Goal: Task Accomplishment & Management: Manage account settings

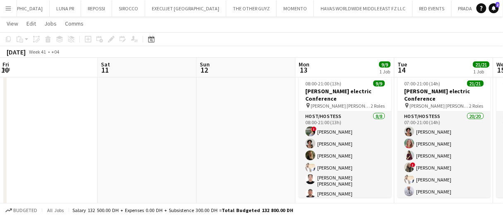
click at [254, 160] on app-date-cell at bounding box center [246, 143] width 99 height 142
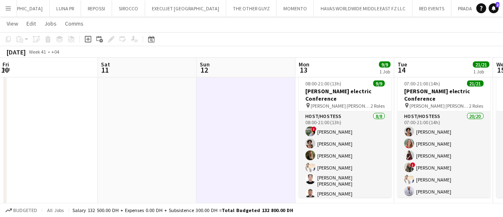
click at [254, 160] on app-date-cell at bounding box center [246, 143] width 99 height 142
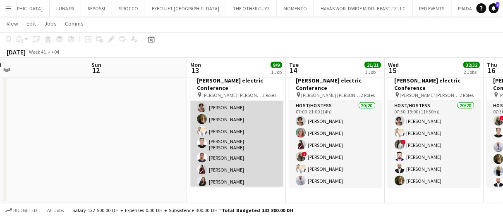
scroll to position [28, 0]
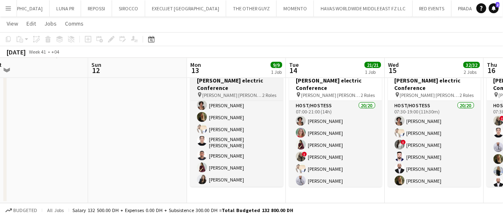
click at [229, 81] on h3 "Schneider electric Conference" at bounding box center [236, 84] width 93 height 15
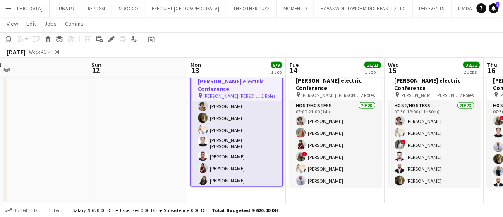
click at [160, 129] on app-date-cell at bounding box center [137, 133] width 99 height 142
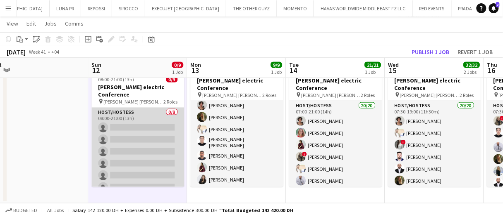
click at [131, 136] on app-card-role "Host/Hostess 0/8 08:00-21:00 (13h) single-neutral-actions single-neutral-action…" at bounding box center [137, 164] width 93 height 112
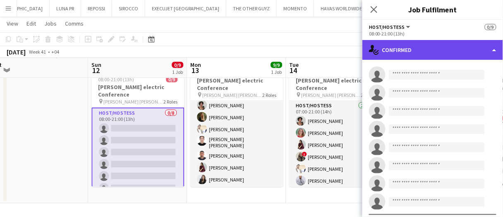
click at [451, 53] on div "single-neutral-actions-check-2 Confirmed" at bounding box center [432, 50] width 141 height 20
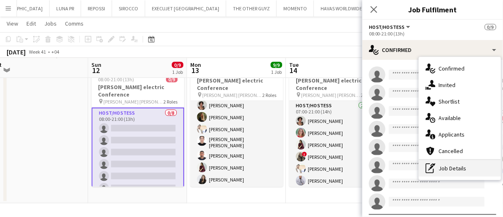
click at [458, 167] on div "pen-write Job Details" at bounding box center [460, 168] width 82 height 17
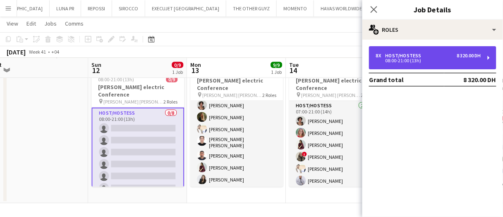
click at [438, 55] on div "8 x Host/Hostess 8 320.00 DH" at bounding box center [427, 56] width 105 height 6
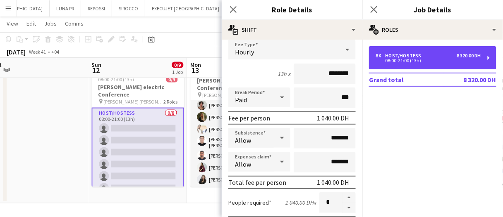
scroll to position [60, 0]
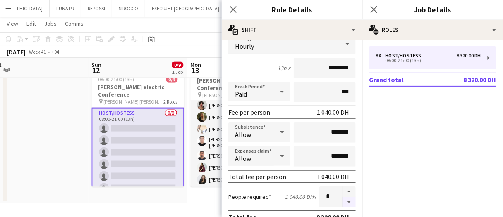
click at [344, 201] on button "button" at bounding box center [348, 203] width 13 height 10
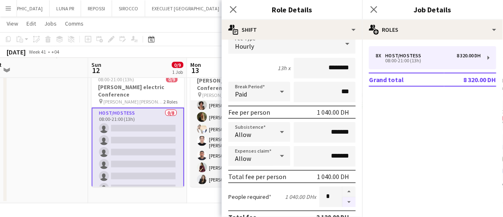
click at [344, 201] on button "button" at bounding box center [348, 203] width 13 height 10
type input "*"
click at [56, 144] on app-date-cell at bounding box center [38, 133] width 99 height 142
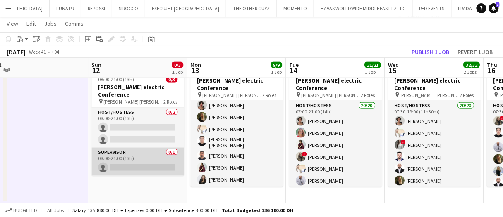
click at [155, 152] on app-card-role "Supervisor 0/1 08:00-21:00 (13h) single-neutral-actions" at bounding box center [137, 162] width 93 height 28
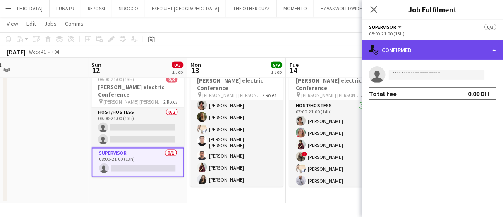
click at [404, 55] on div "single-neutral-actions-check-2 Confirmed" at bounding box center [432, 50] width 141 height 20
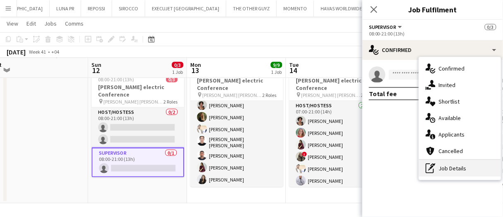
click at [457, 168] on div "pen-write Job Details" at bounding box center [460, 168] width 82 height 17
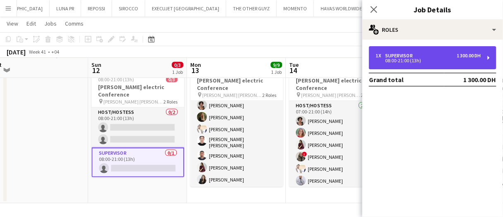
click at [437, 61] on div "08:00-21:00 (13h)" at bounding box center [427, 61] width 105 height 4
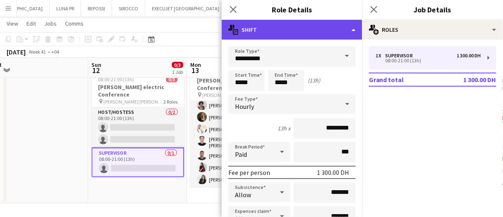
click at [330, 32] on div "multiple-actions-text Shift" at bounding box center [292, 30] width 141 height 20
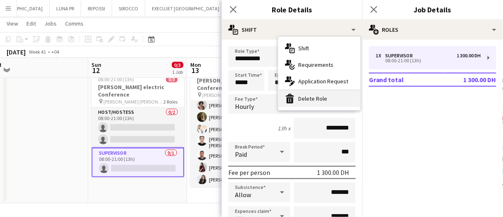
click at [321, 97] on div "bin-2 Delete Role" at bounding box center [319, 99] width 82 height 17
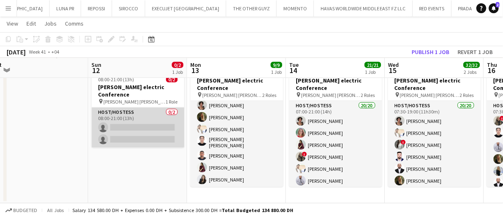
click at [160, 126] on app-card-role "Host/Hostess 0/2 08:00-21:00 (13h) single-neutral-actions single-neutral-actions" at bounding box center [137, 128] width 93 height 40
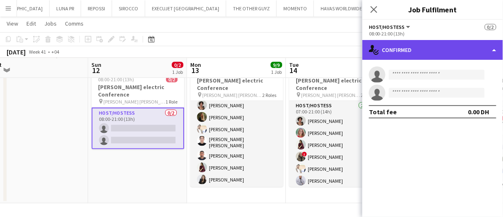
click at [429, 54] on div "single-neutral-actions-check-2 Confirmed" at bounding box center [432, 50] width 141 height 20
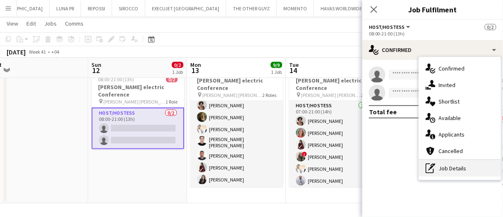
click at [464, 171] on div "pen-write Job Details" at bounding box center [460, 168] width 82 height 17
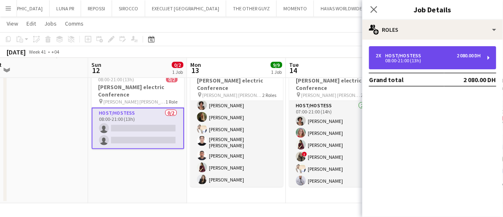
click at [433, 60] on div "08:00-21:00 (13h)" at bounding box center [427, 61] width 105 height 4
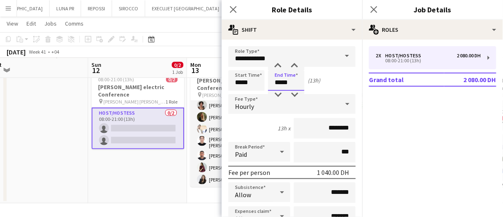
click at [289, 86] on input "*****" at bounding box center [286, 80] width 36 height 21
click at [278, 93] on div at bounding box center [278, 95] width 17 height 8
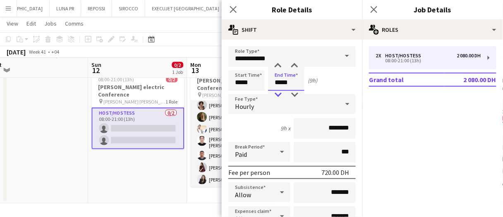
type input "*****"
click at [278, 93] on div at bounding box center [278, 95] width 17 height 8
click at [151, 179] on app-date-cell "Draft 08:00-21:00 (13h) 0/2 Schneider electric Conference pin JW Marriott Marqu…" at bounding box center [137, 133] width 99 height 142
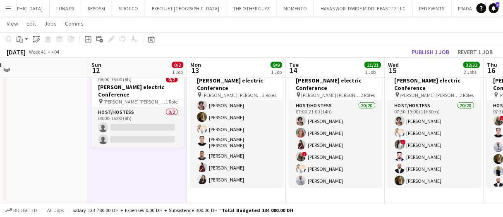
click at [424, 46] on div "October 2025 Week 41 • +04 Publish 1 job Revert 1 job" at bounding box center [251, 52] width 503 height 12
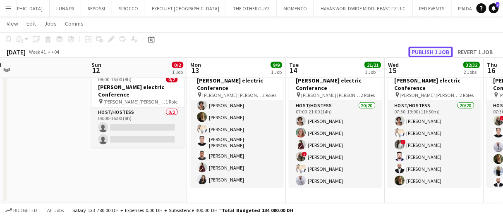
click at [423, 50] on button "Publish 1 job" at bounding box center [430, 52] width 44 height 11
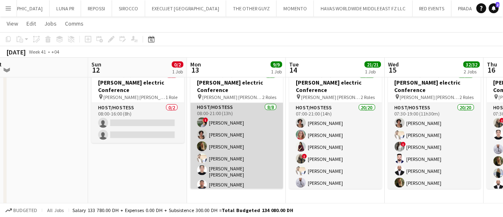
scroll to position [0, 0]
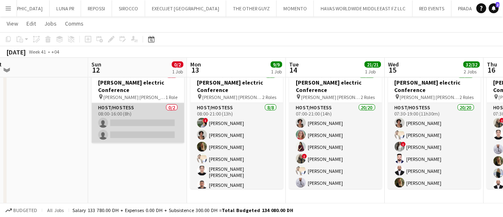
click at [130, 121] on app-card-role "Host/Hostess 0/2 08:00-16:00 (8h) single-neutral-actions single-neutral-actions" at bounding box center [137, 123] width 93 height 40
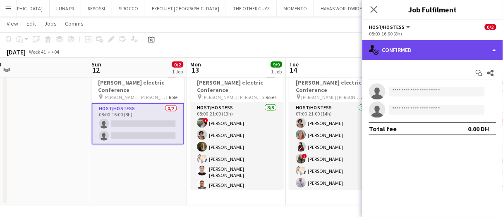
click at [404, 55] on div "single-neutral-actions-check-2 Confirmed" at bounding box center [432, 50] width 141 height 20
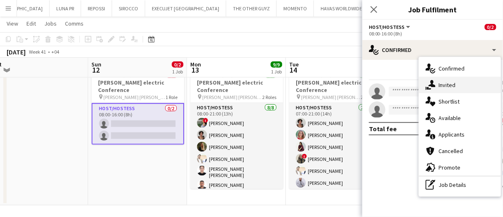
click at [446, 84] on span "Invited" at bounding box center [447, 84] width 17 height 7
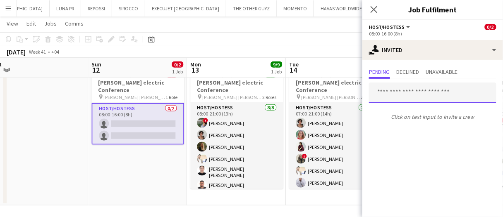
click at [413, 97] on input "text" at bounding box center [432, 93] width 127 height 21
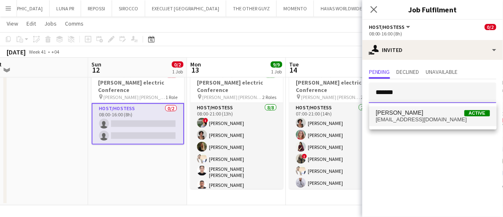
type input "*******"
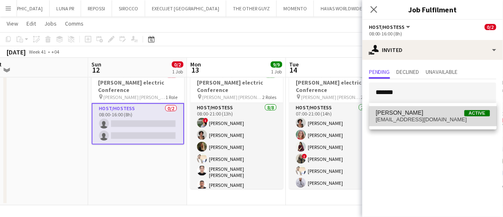
click at [419, 107] on mat-option "Nourhan Mamdouh Active doctora.nourhan@gmail.com" at bounding box center [432, 117] width 127 height 20
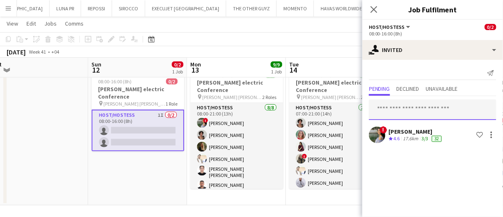
click at [393, 107] on input "text" at bounding box center [432, 110] width 127 height 21
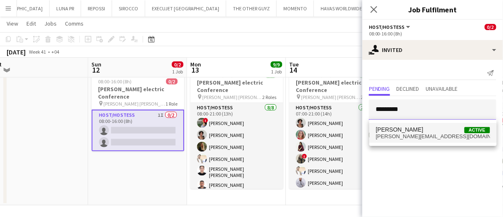
type input "********"
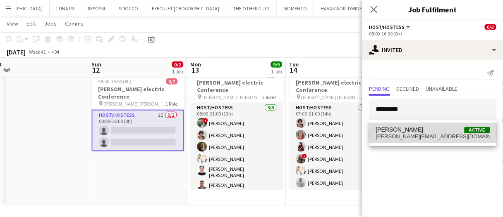
click at [414, 138] on span "georgina.wildoceans@gmail.com" at bounding box center [433, 137] width 114 height 7
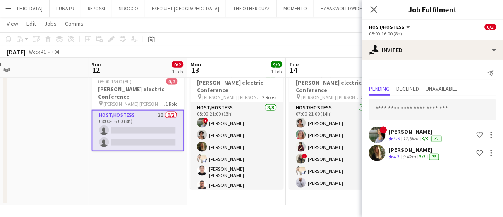
click at [125, 196] on app-date-cell "Updated 08:00-16:00 (8h) 0/2 Schneider electric Conference pin JW Marriott Marq…" at bounding box center [137, 135] width 99 height 142
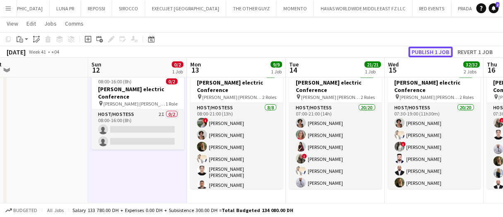
click at [427, 52] on button "Publish 1 job" at bounding box center [430, 52] width 44 height 11
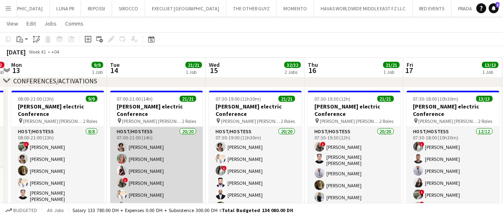
scroll to position [0, 388]
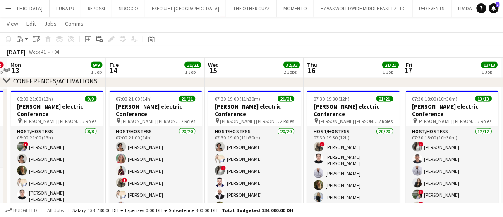
click at [234, 48] on div "October 2025 Week 41 • +04" at bounding box center [251, 52] width 503 height 12
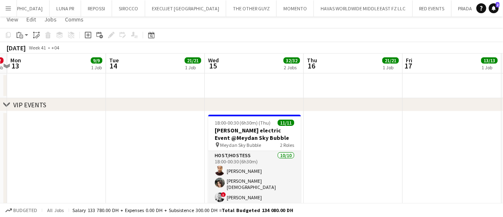
scroll to position [0, 0]
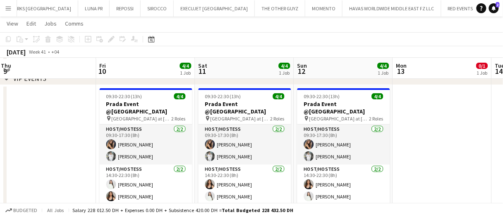
scroll to position [46, 0]
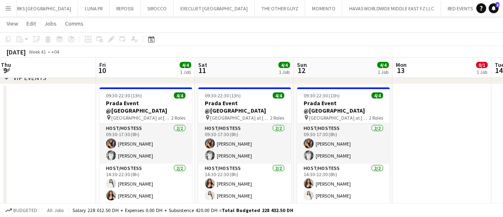
click at [91, 180] on app-date-cell at bounding box center [47, 152] width 99 height 137
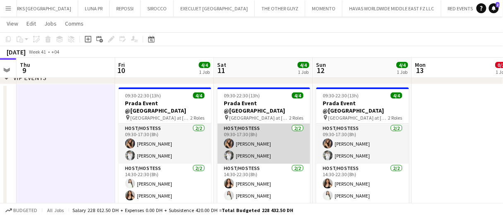
scroll to position [0, 0]
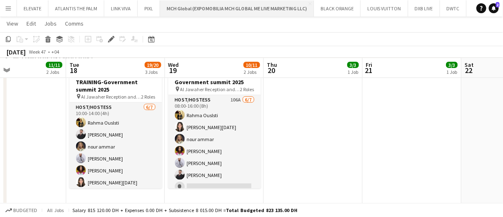
scroll to position [297, 0]
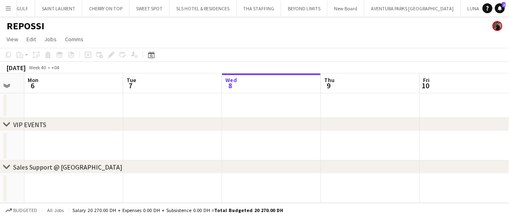
scroll to position [0, 172]
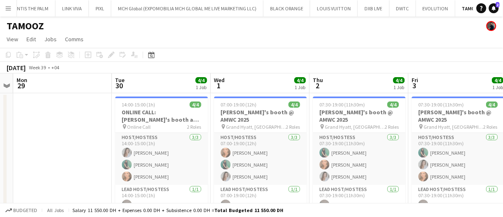
scroll to position [0, 283]
